Goal: Task Accomplishment & Management: Manage account settings

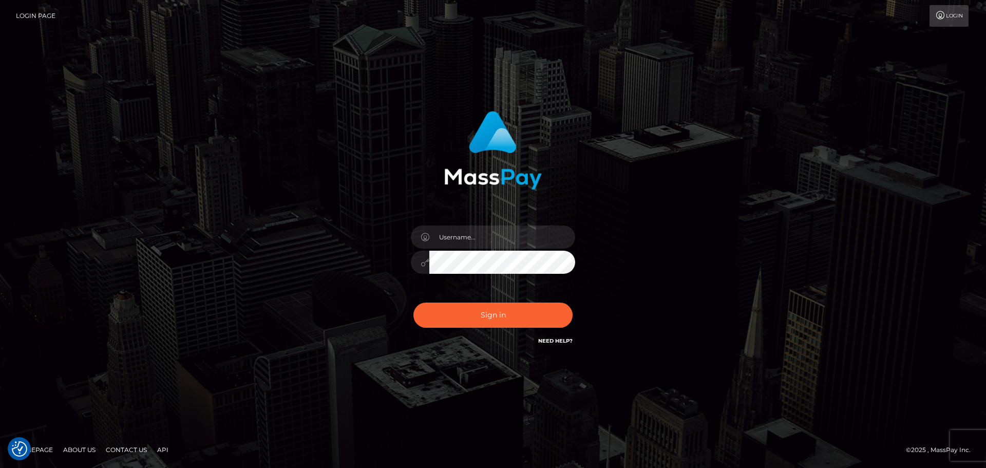
checkbox input "true"
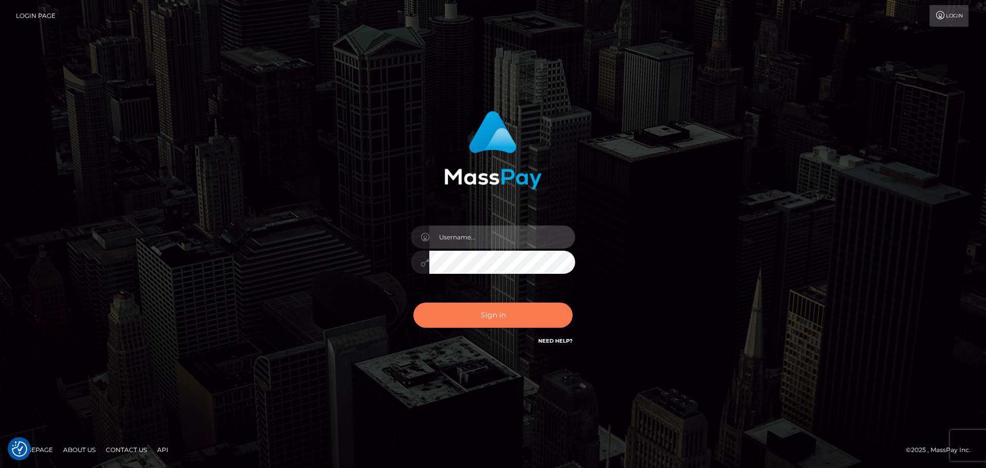
type input "Bedis"
click at [515, 325] on button "Sign in" at bounding box center [493, 315] width 159 height 25
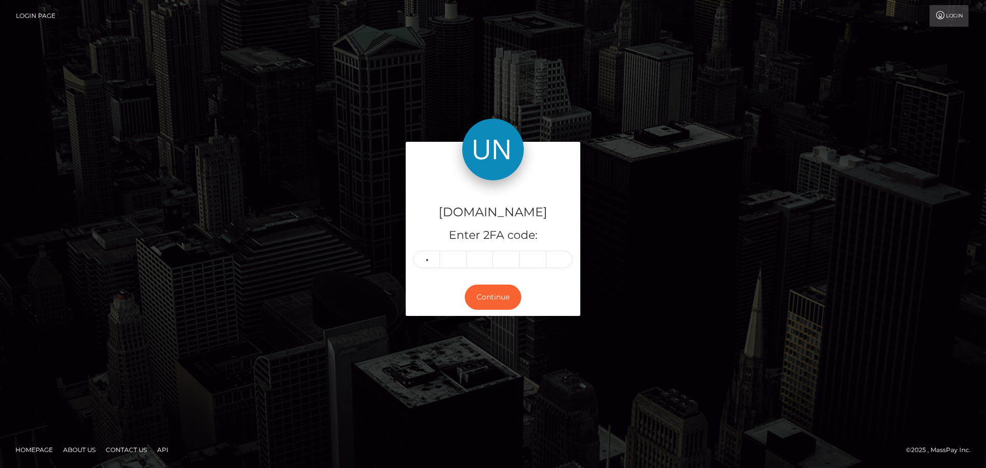
type input "7"
type input "8"
type input "7"
type input "9"
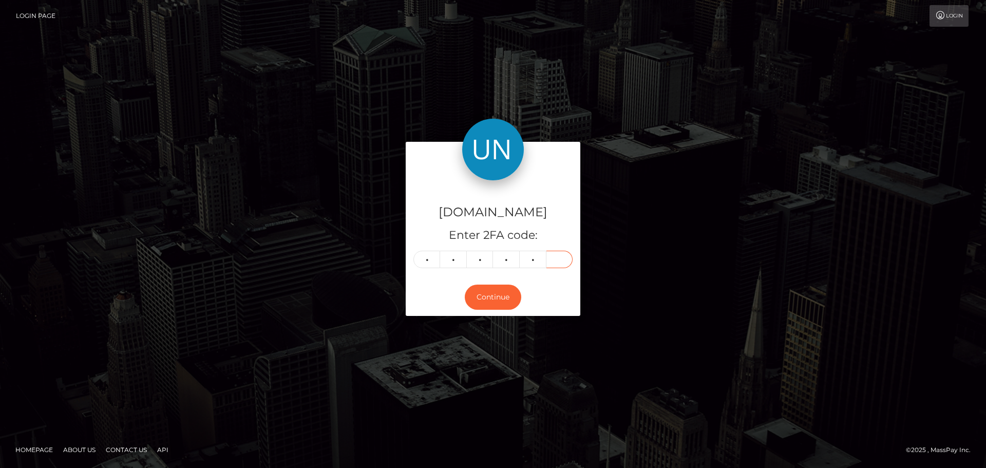
type input "4"
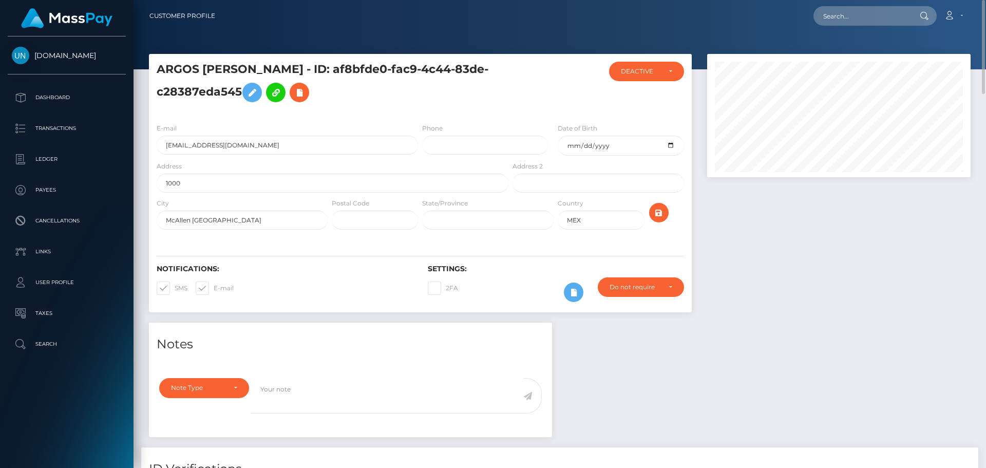
drag, startPoint x: 354, startPoint y: 68, endPoint x: 272, endPoint y: 93, distance: 86.4
click at [272, 93] on h5 "ARGOS [PERSON_NAME] - ID: af8bfde0-fac9-4c44-83de-c28387eda545" at bounding box center [330, 85] width 346 height 46
copy h5 "ID: af8bfde0-fac9-4c44-83de-c28387eda545"
click at [310, 142] on input "[EMAIL_ADDRESS][DOMAIN_NAME]" at bounding box center [287, 145] width 261 height 19
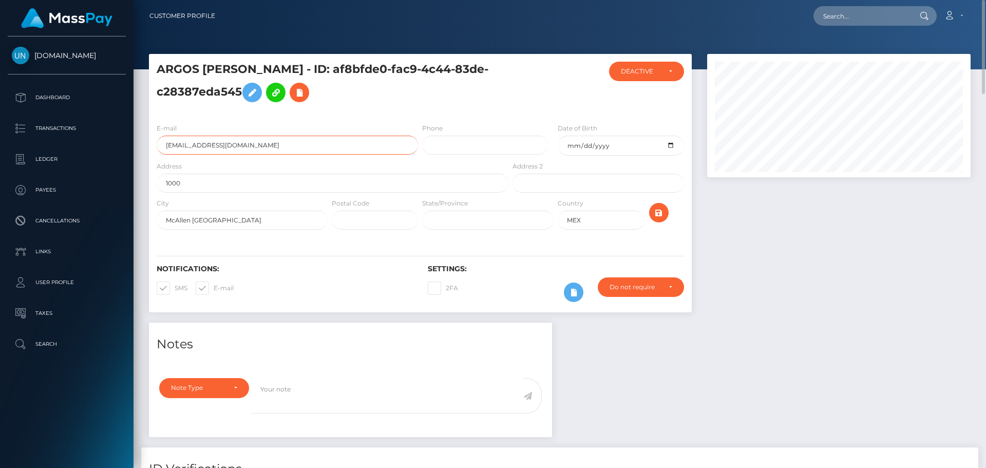
click at [310, 142] on input "[EMAIL_ADDRESS][DOMAIN_NAME]" at bounding box center [287, 145] width 261 height 19
